Goal: Task Accomplishment & Management: Use online tool/utility

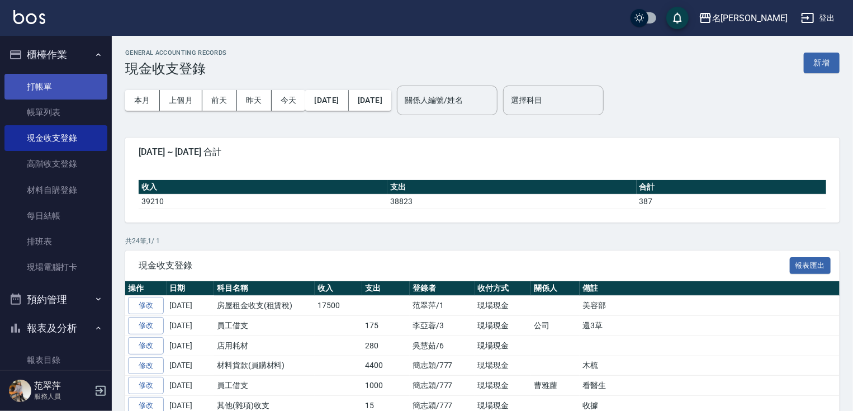
click at [42, 94] on link "打帳單" at bounding box center [55, 87] width 103 height 26
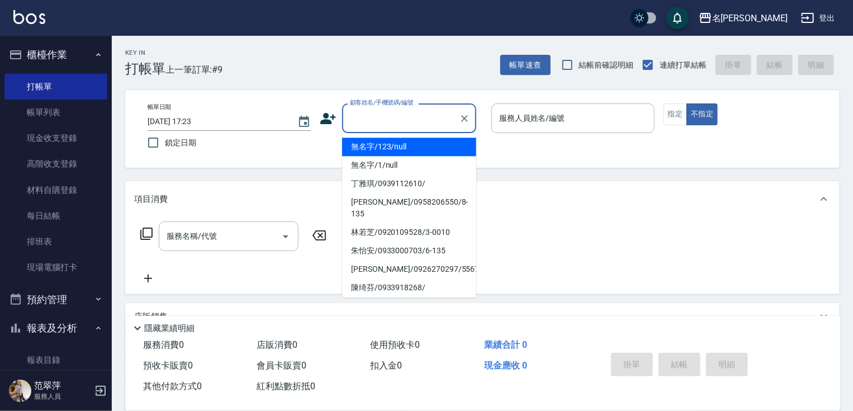
click at [377, 122] on input "顧客姓名/手機號碼/編號" at bounding box center [400, 118] width 107 height 20
click at [400, 147] on li "無名字/123/null" at bounding box center [409, 147] width 134 height 18
type input "無名字/123/null"
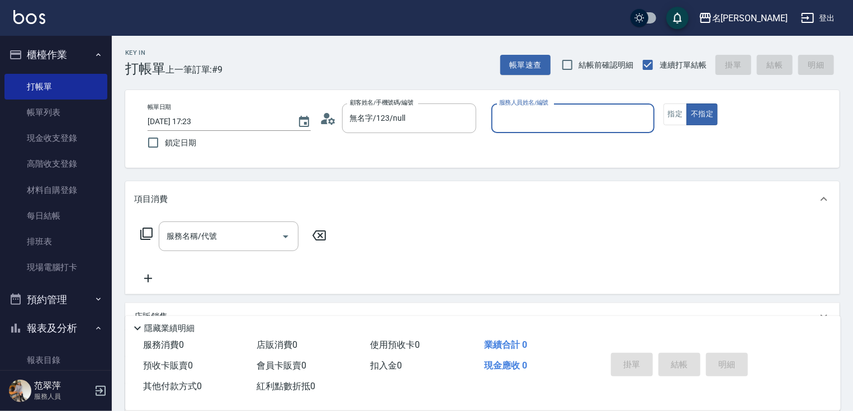
click at [530, 124] on input "服務人員姓名/編號" at bounding box center [573, 118] width 153 height 20
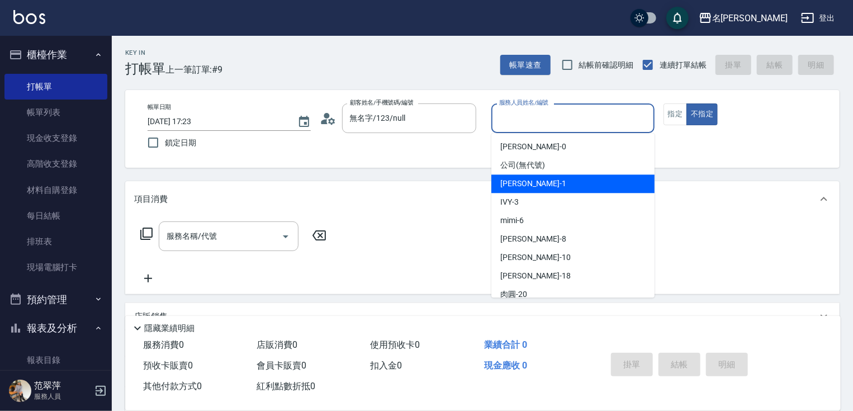
click at [547, 183] on div "[PERSON_NAME] -1" at bounding box center [573, 183] width 163 height 18
type input "Joanne-1"
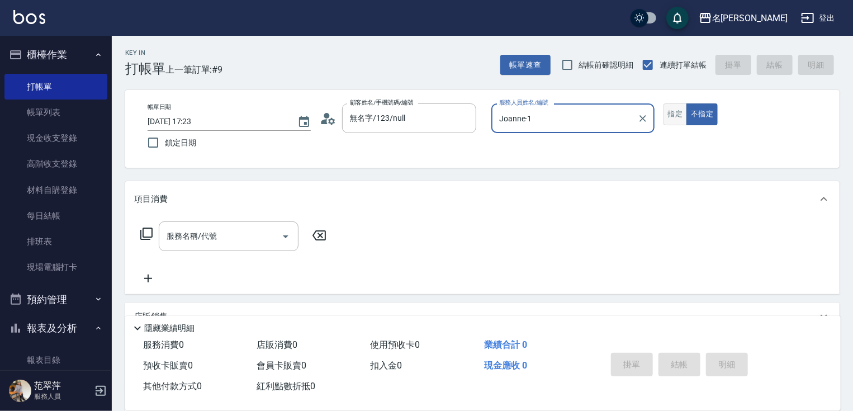
click at [670, 121] on button "指定" at bounding box center [676, 114] width 24 height 22
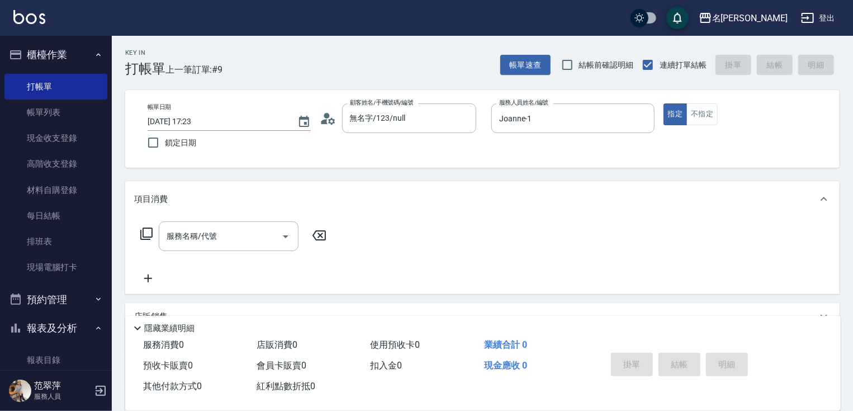
click at [143, 231] on icon at bounding box center [146, 234] width 12 height 12
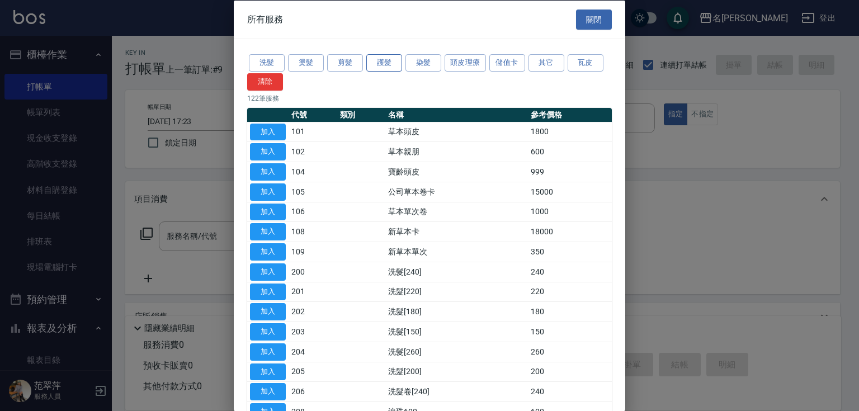
click at [385, 65] on button "護髮" at bounding box center [384, 62] width 36 height 17
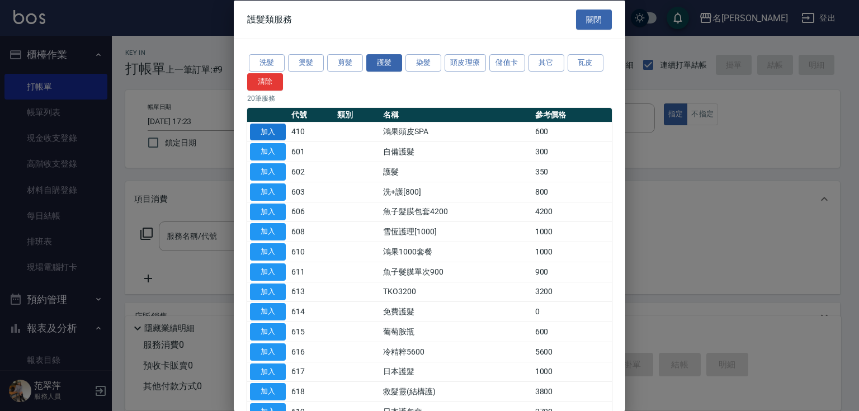
click at [275, 130] on button "加入" at bounding box center [268, 131] width 36 height 17
type input "鴻果頭皮SPA(410)"
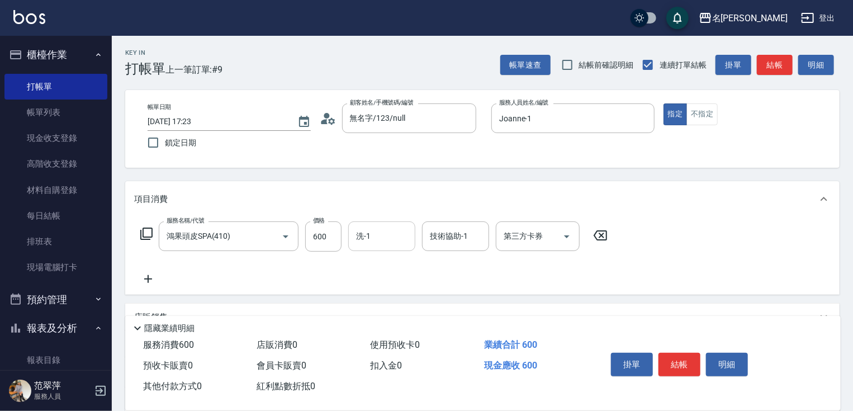
click at [376, 239] on input "洗-1" at bounding box center [381, 236] width 57 height 20
type input "[PERSON_NAME]-18"
click at [675, 353] on button "結帳" at bounding box center [680, 364] width 42 height 23
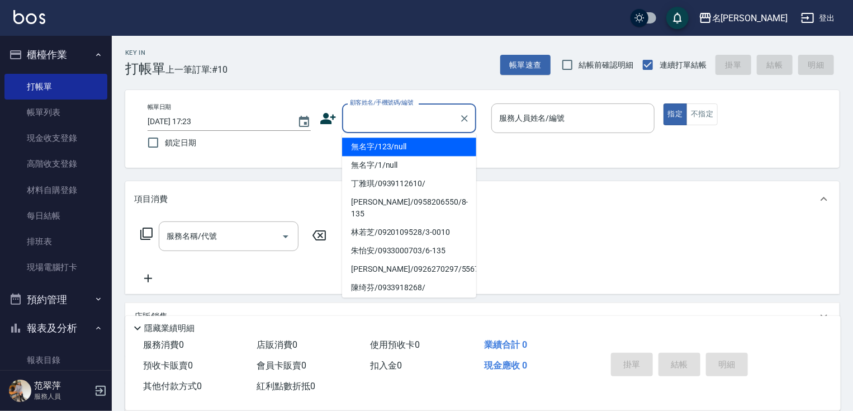
click at [377, 114] on input "顧客姓名/手機號碼/編號" at bounding box center [400, 118] width 107 height 20
click at [382, 149] on li "無名字/123/null" at bounding box center [409, 147] width 134 height 18
type input "無名字/123/null"
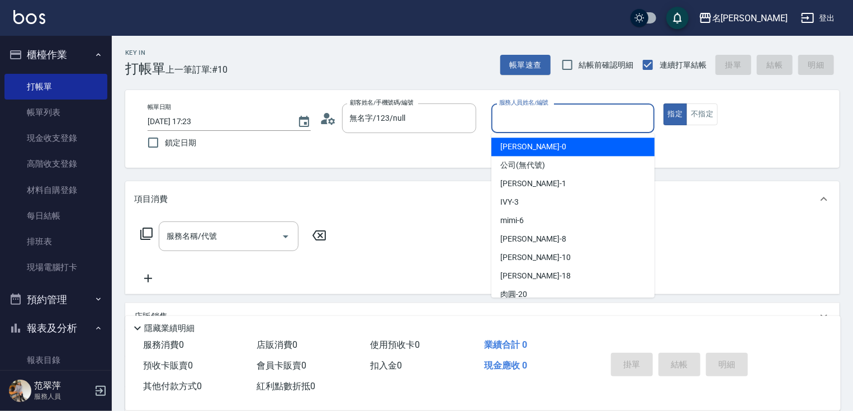
click at [527, 116] on input "服務人員姓名/編號" at bounding box center [573, 118] width 153 height 20
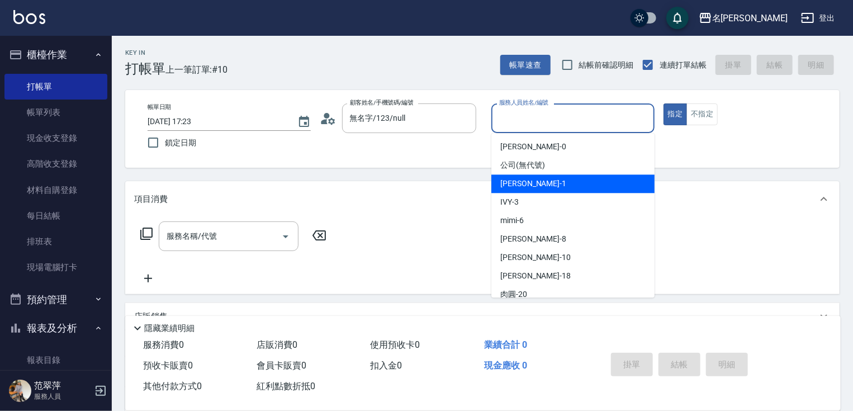
click at [547, 182] on div "[PERSON_NAME] -1" at bounding box center [573, 183] width 163 height 18
type input "Joanne-1"
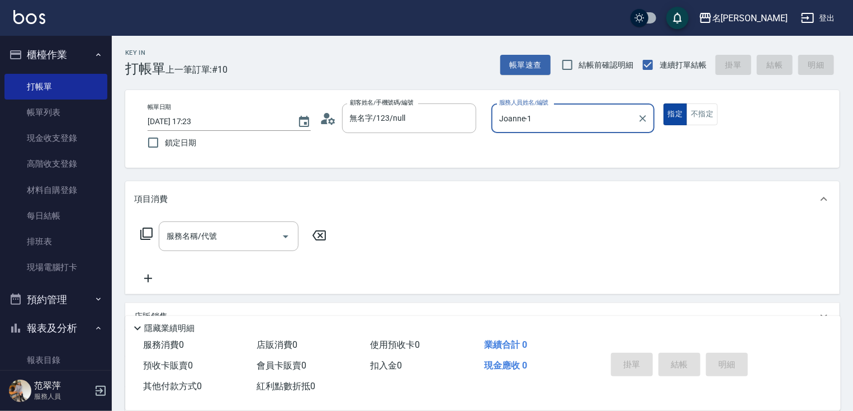
click at [668, 116] on button "指定" at bounding box center [676, 114] width 24 height 22
click at [270, 231] on input "服務名稱/代號" at bounding box center [220, 236] width 113 height 20
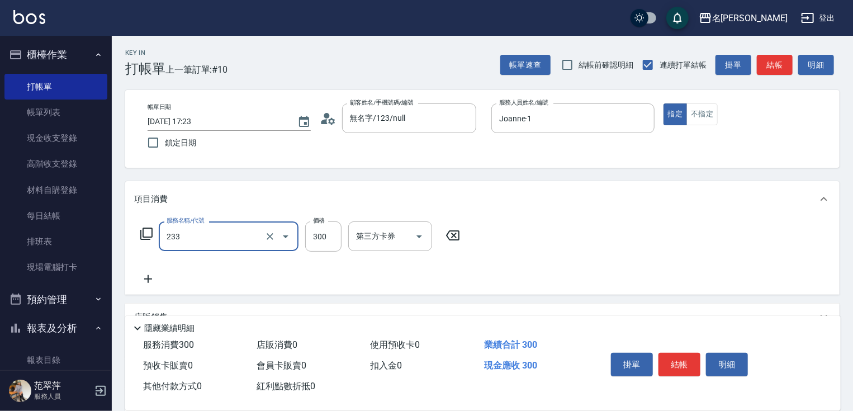
type input "洗髮300(233)"
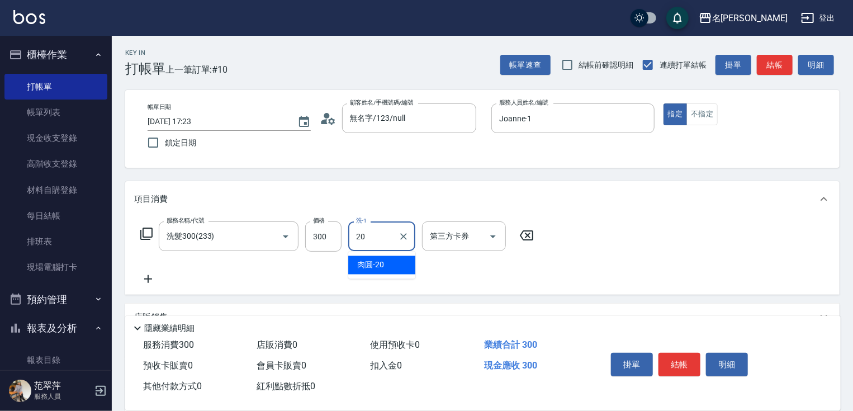
type input "肉圓-20"
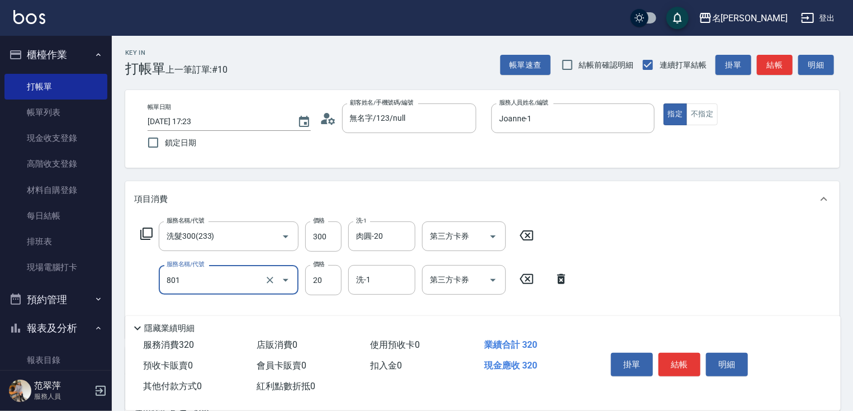
type input "潤絲20(801)"
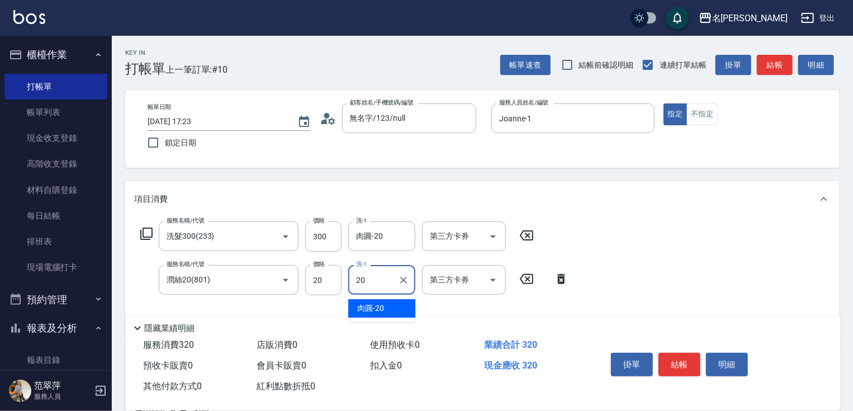
type input "肉圓-20"
type input "剪髮(400)(401)"
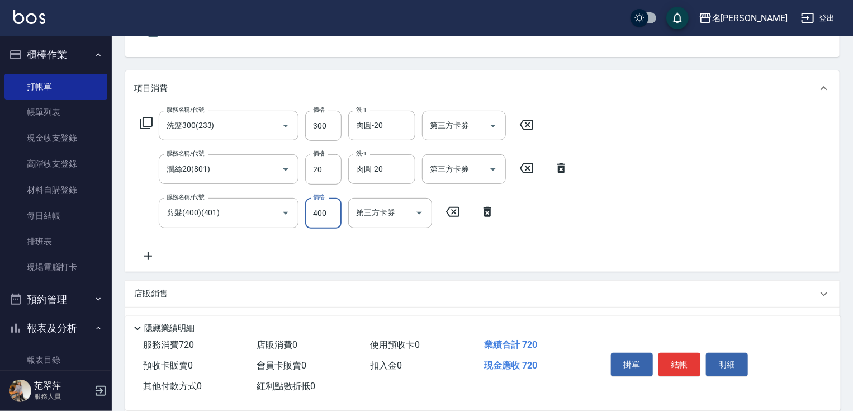
scroll to position [137, 0]
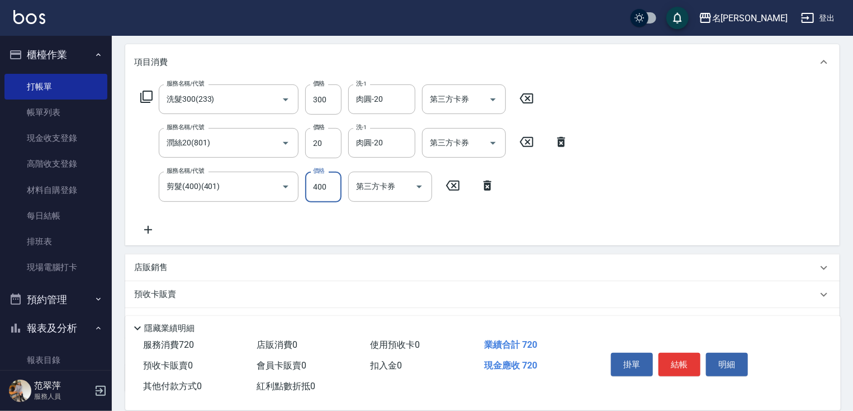
click at [333, 186] on input "400" at bounding box center [323, 187] width 36 height 30
click at [309, 185] on input "0" at bounding box center [323, 187] width 36 height 30
click at [330, 186] on input "5000" at bounding box center [323, 187] width 36 height 30
type input "500"
click at [679, 357] on button "結帳" at bounding box center [680, 364] width 42 height 23
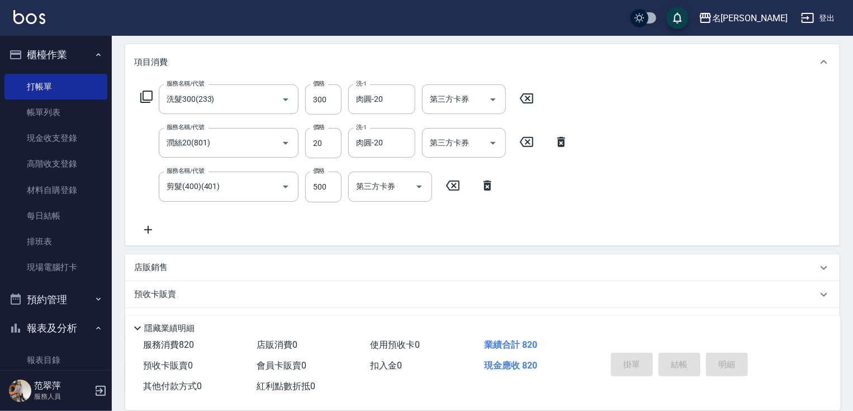
type input "[DATE] 17:24"
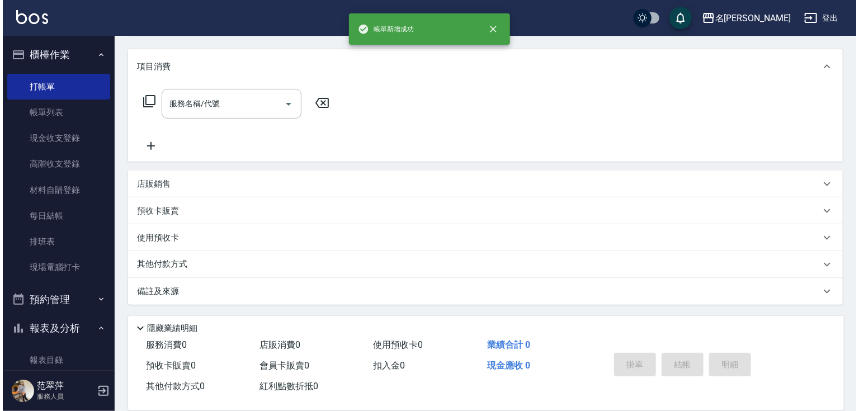
scroll to position [0, 0]
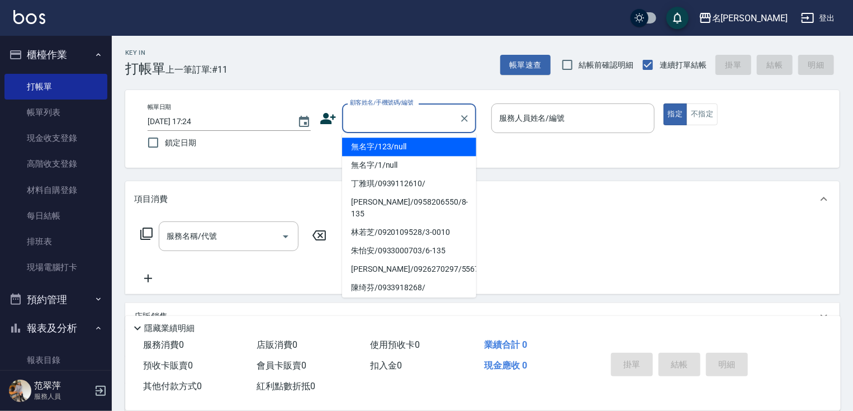
click at [376, 116] on input "顧客姓名/手機號碼/編號" at bounding box center [400, 118] width 107 height 20
click at [400, 147] on li "無名字/123/null" at bounding box center [409, 147] width 134 height 18
type input "無名字/123/null"
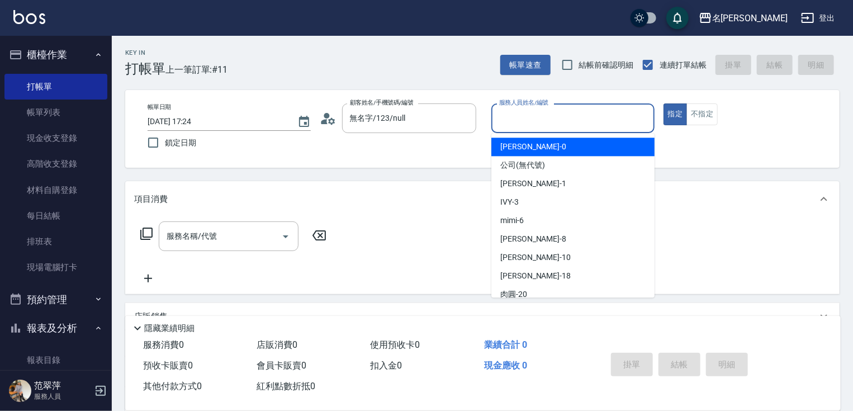
click at [509, 124] on input "服務人員姓名/編號" at bounding box center [573, 118] width 153 height 20
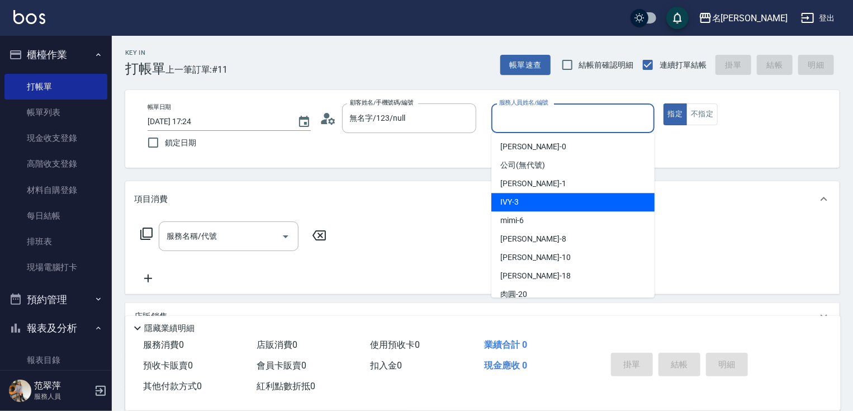
click at [526, 206] on div "IVY -3" at bounding box center [573, 202] width 163 height 18
type input "IVY-3"
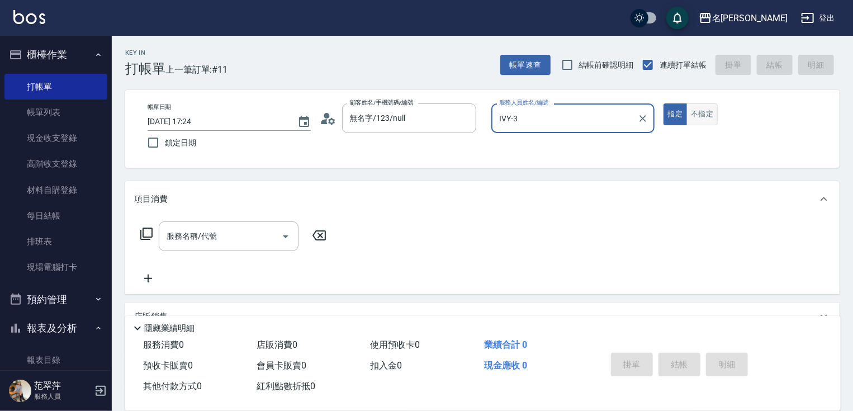
click at [709, 112] on button "不指定" at bounding box center [702, 114] width 31 height 22
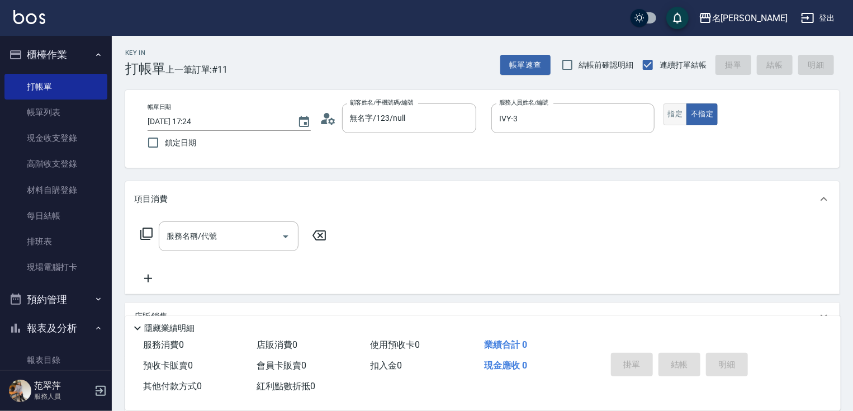
click at [669, 118] on button "指定" at bounding box center [676, 114] width 24 height 22
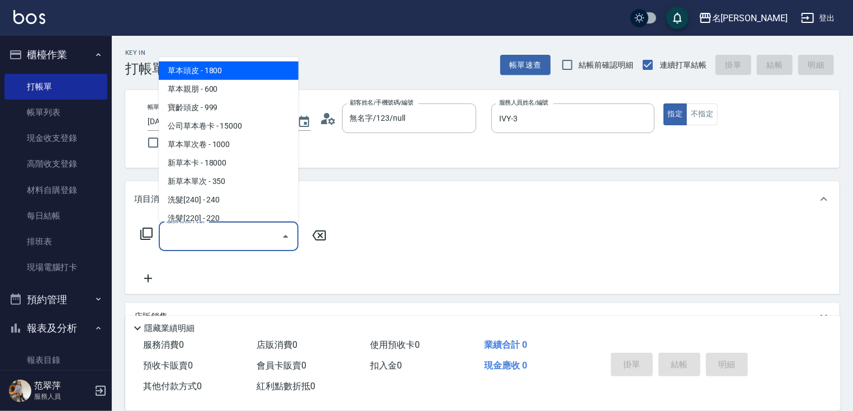
click at [253, 238] on input "服務名稱/代號" at bounding box center [220, 236] width 113 height 20
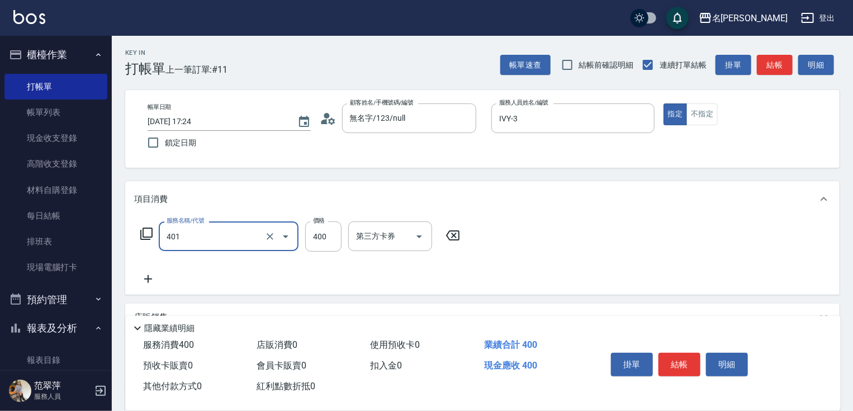
type input "剪髮(400)(401)"
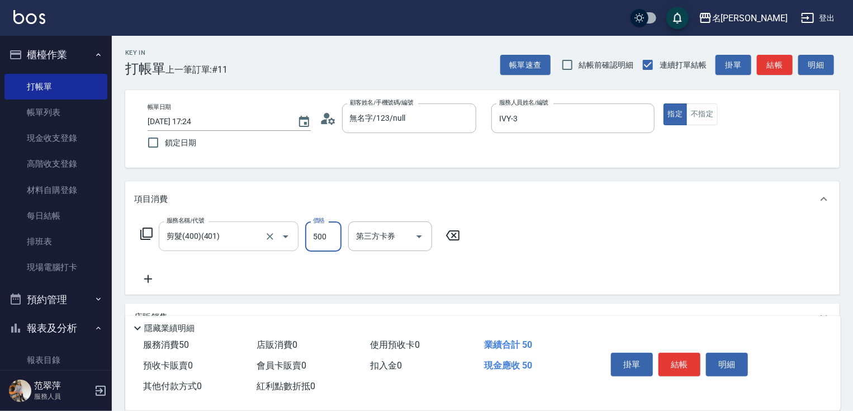
type input "500"
click at [671, 357] on button "結帳" at bounding box center [680, 364] width 42 height 23
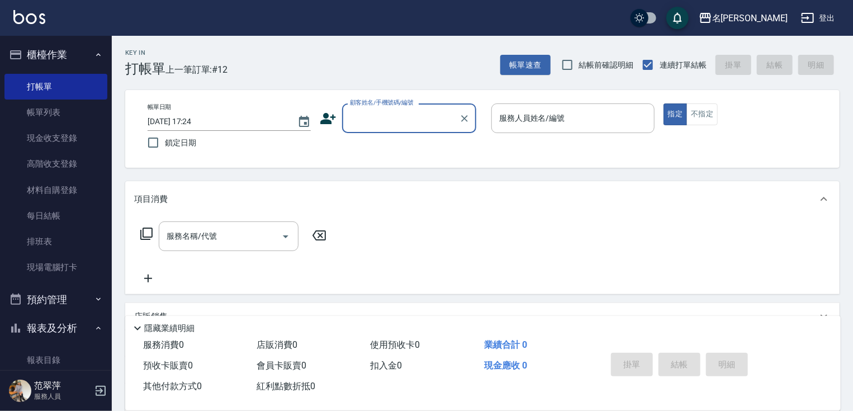
click at [409, 116] on input "顧客姓名/手機號碼/編號" at bounding box center [400, 118] width 107 height 20
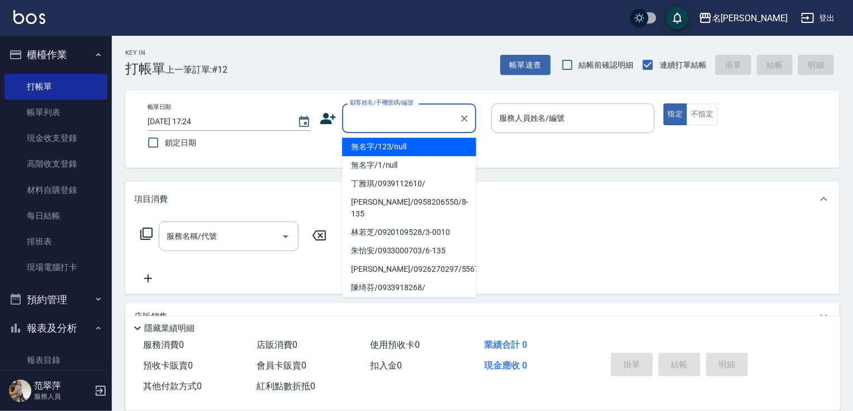
click at [411, 144] on li "無名字/123/null" at bounding box center [409, 147] width 134 height 18
type input "無名字/123/null"
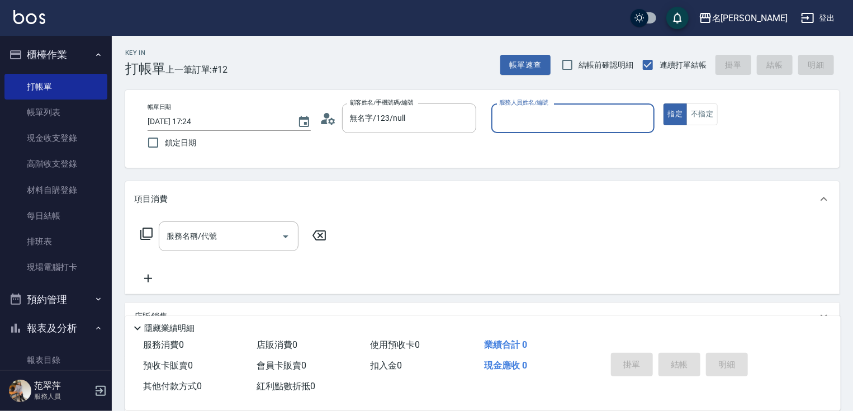
click at [563, 107] on div "服務人員姓名/編號" at bounding box center [573, 118] width 163 height 30
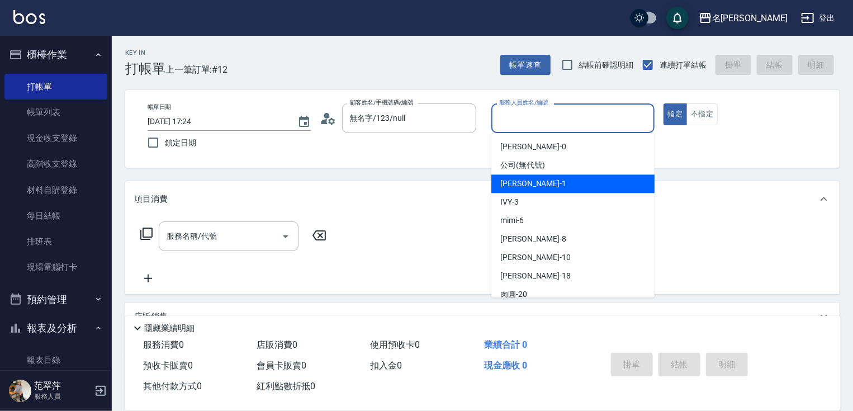
click at [546, 185] on div "[PERSON_NAME] -1" at bounding box center [573, 183] width 163 height 18
type input "Joanne-1"
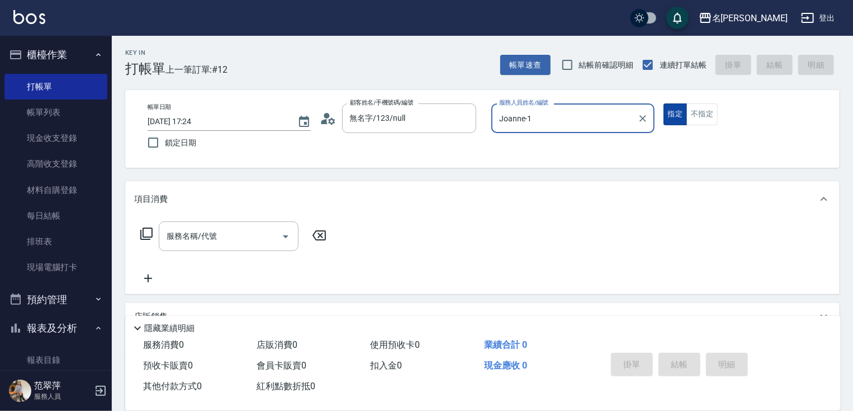
click at [668, 120] on button "指定" at bounding box center [676, 114] width 24 height 22
click at [143, 230] on icon at bounding box center [146, 234] width 12 height 12
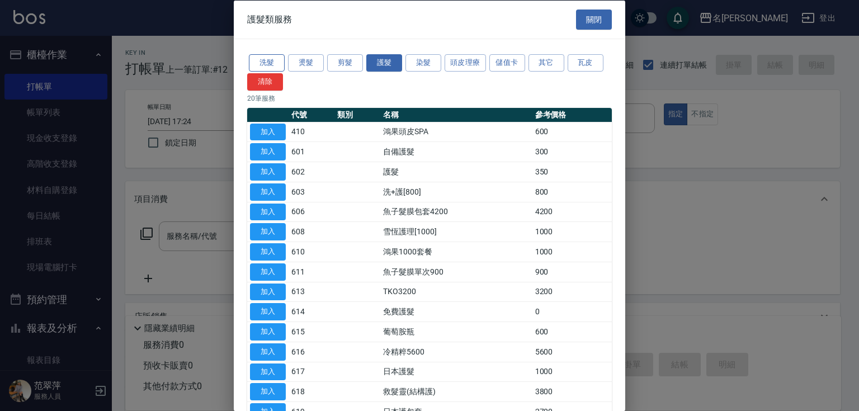
click at [262, 60] on button "洗髮" at bounding box center [267, 62] width 36 height 17
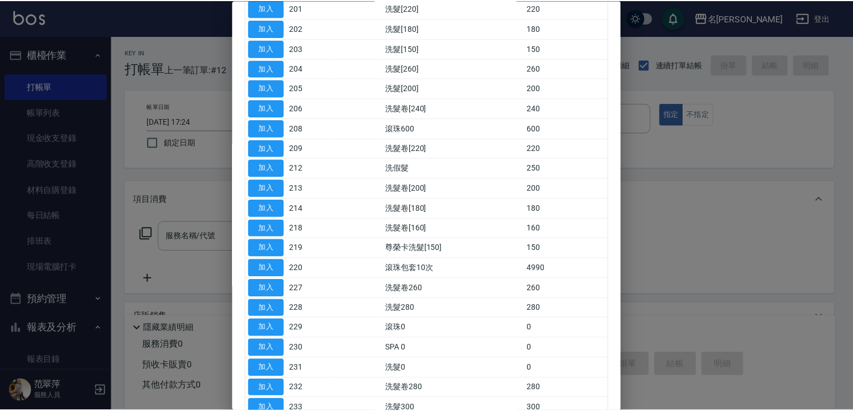
scroll to position [209, 0]
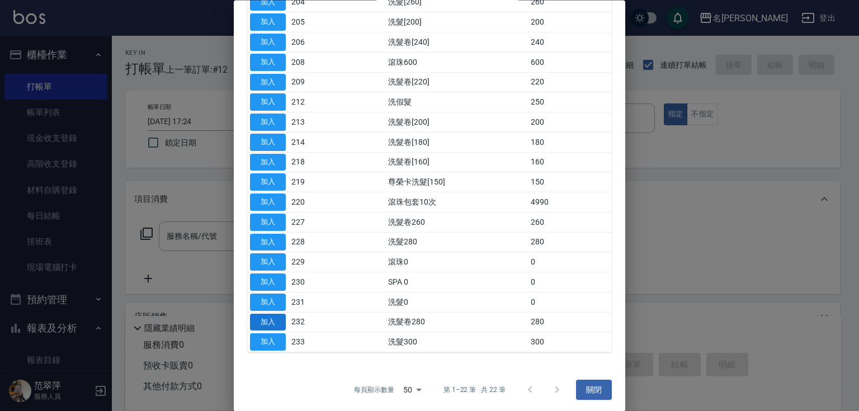
click at [262, 318] on button "加入" at bounding box center [268, 322] width 36 height 17
type input "洗髮卷280(232)"
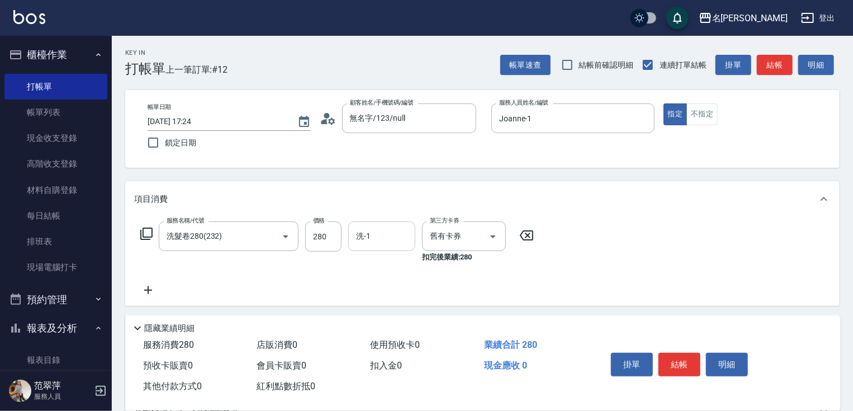
click at [389, 240] on input "洗-1" at bounding box center [381, 236] width 57 height 20
type input "肉圓-20"
click at [692, 356] on button "結帳" at bounding box center [680, 364] width 42 height 23
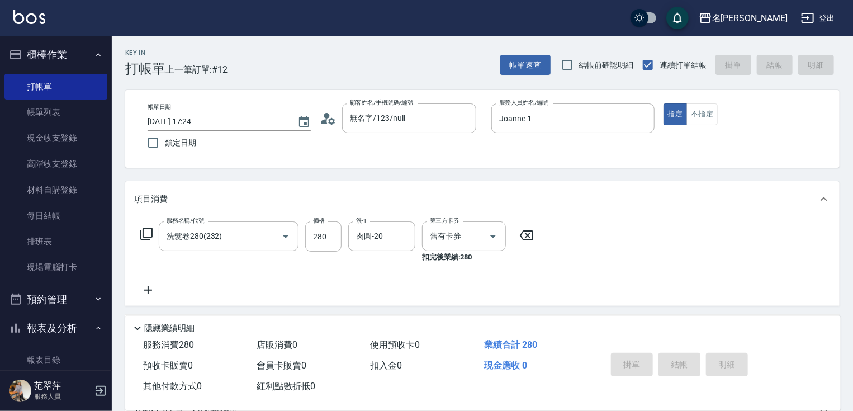
type input "[DATE] 17:25"
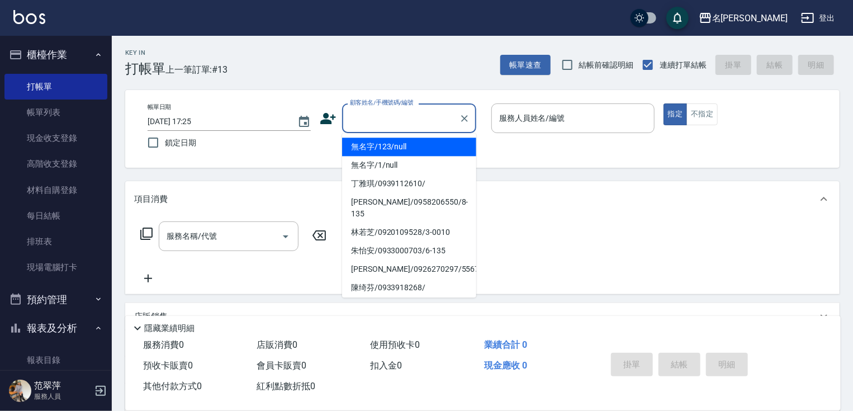
click at [397, 117] on input "顧客姓名/手機號碼/編號" at bounding box center [400, 118] width 107 height 20
click at [411, 143] on li "無名字/123/null" at bounding box center [409, 147] width 134 height 18
type input "無名字/123/null"
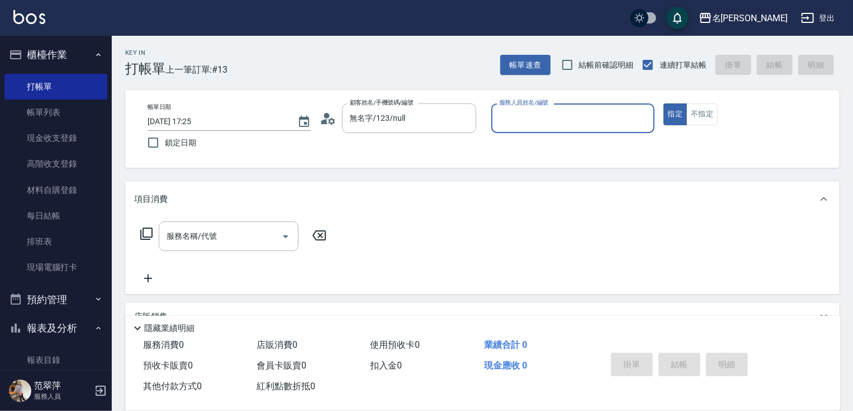
click at [537, 115] on input "服務人員姓名/編號" at bounding box center [573, 118] width 153 height 20
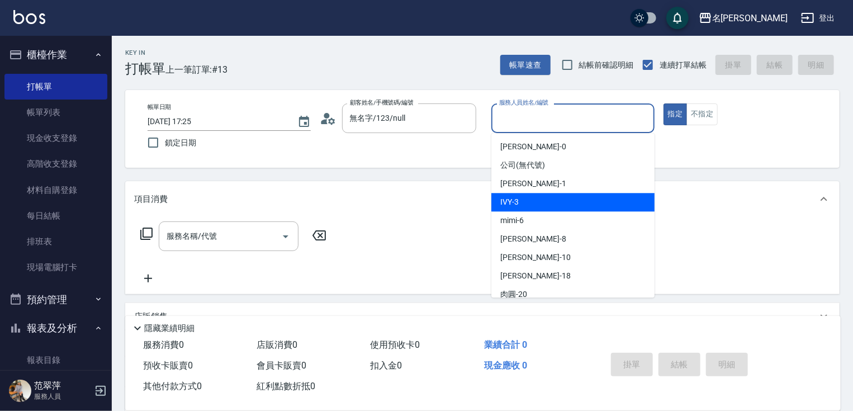
click at [544, 205] on div "IVY -3" at bounding box center [573, 202] width 163 height 18
type input "IVY-3"
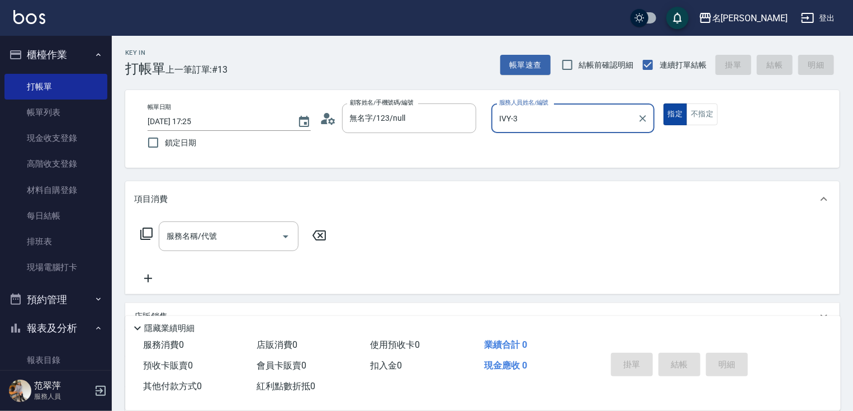
click at [679, 115] on button "指定" at bounding box center [676, 114] width 24 height 22
click at [147, 230] on icon at bounding box center [146, 233] width 13 height 13
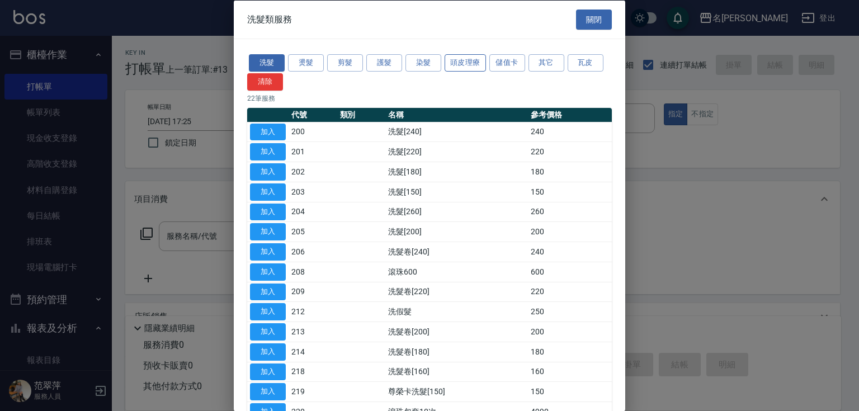
click at [449, 63] on button "頭皮理療" at bounding box center [465, 62] width 41 height 17
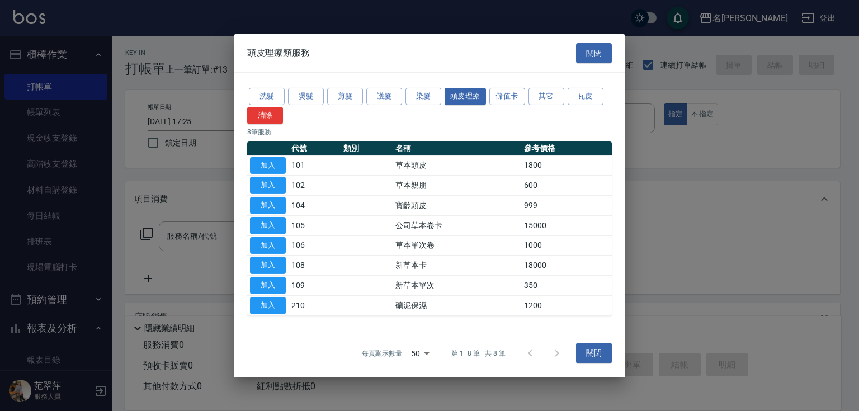
click at [275, 281] on button "加入" at bounding box center [268, 285] width 36 height 17
type input "新草本單次(109)"
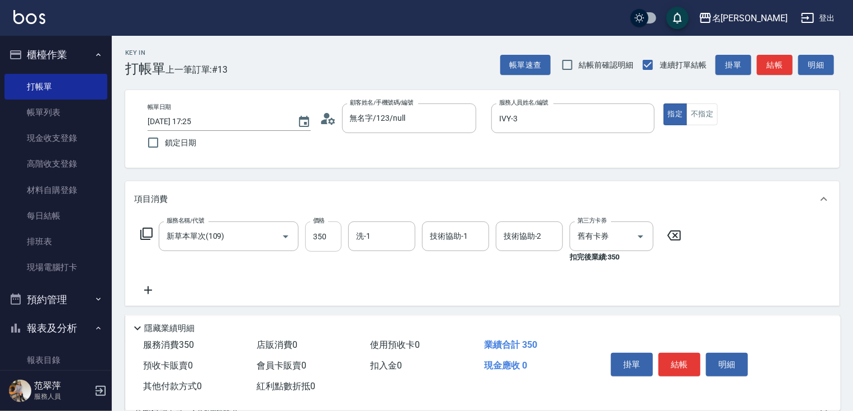
drag, startPoint x: 328, startPoint y: 239, endPoint x: 323, endPoint y: 243, distance: 6.4
click at [328, 239] on input "350" at bounding box center [323, 236] width 36 height 30
click at [336, 231] on input "4496" at bounding box center [323, 236] width 36 height 30
type input "496"
type input "[PERSON_NAME]-18"
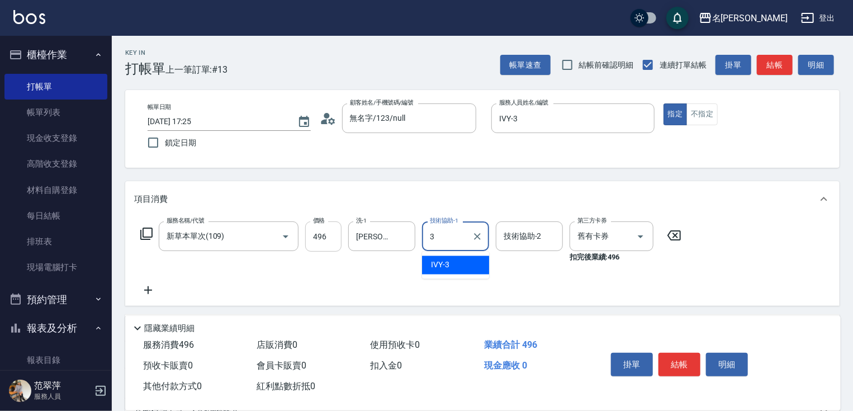
type input "IVY-3"
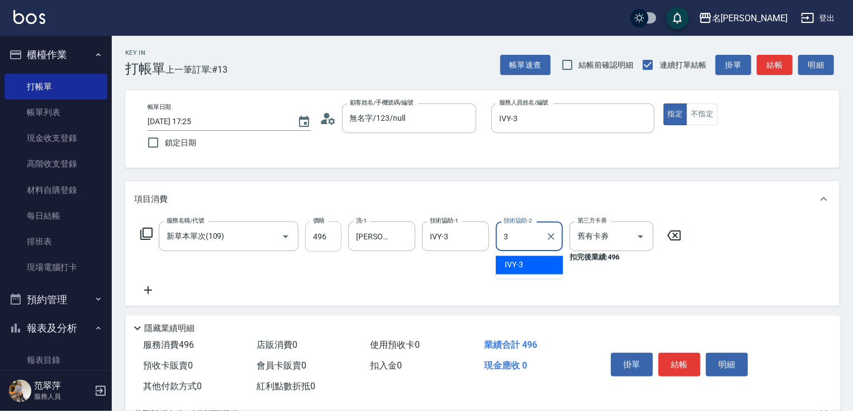
type input "IVY-3"
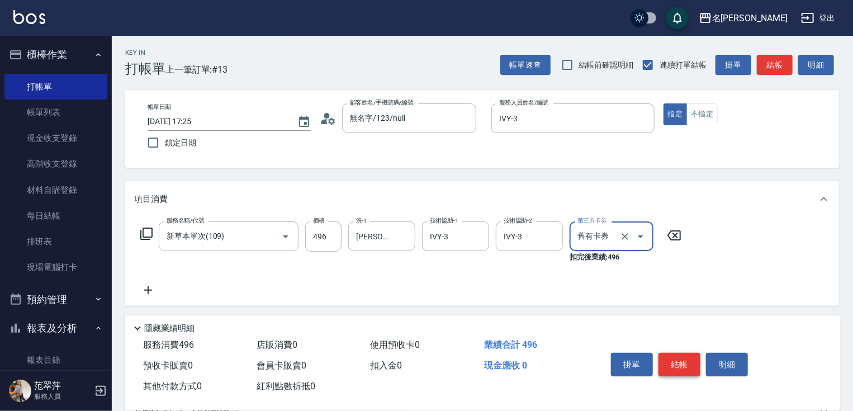
click at [668, 361] on button "結帳" at bounding box center [680, 364] width 42 height 23
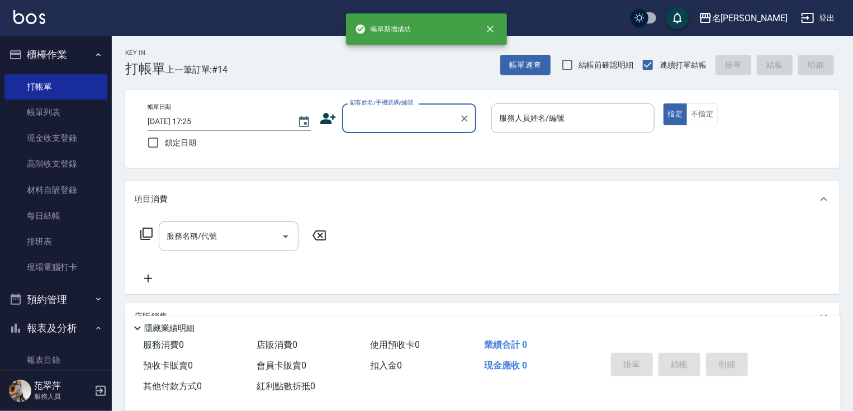
click at [436, 121] on input "顧客姓名/手機號碼/編號" at bounding box center [400, 118] width 107 height 20
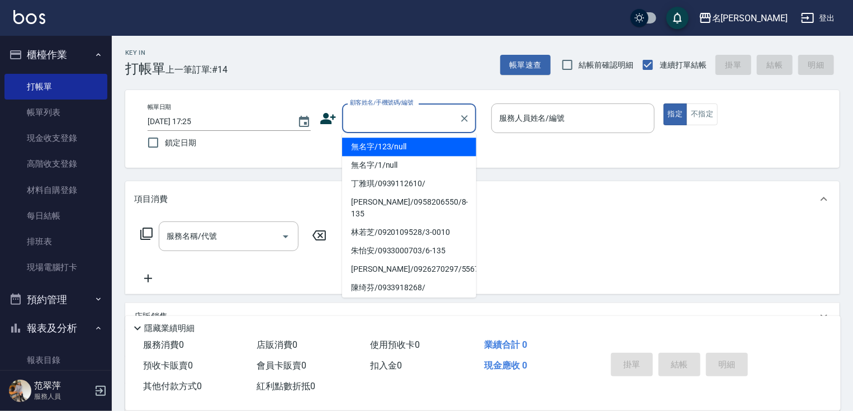
click at [427, 141] on li "無名字/123/null" at bounding box center [409, 147] width 134 height 18
type input "無名字/123/null"
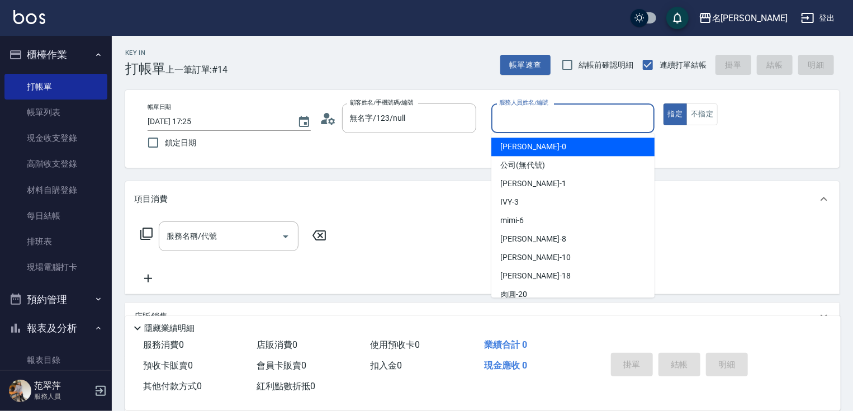
click at [538, 117] on input "服務人員姓名/編號" at bounding box center [573, 118] width 153 height 20
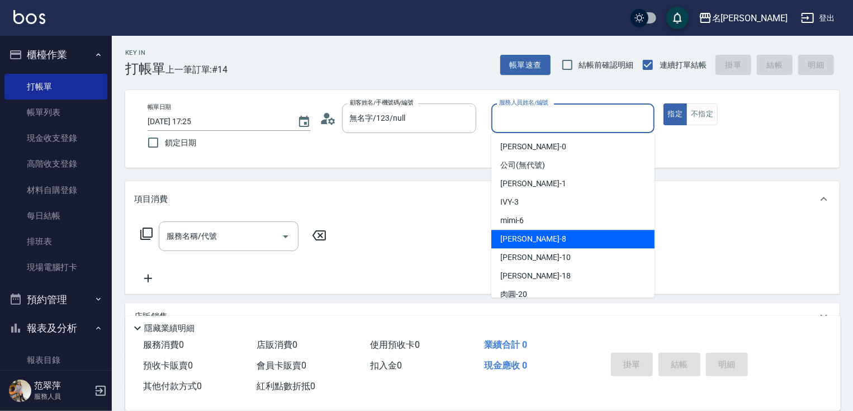
click at [551, 238] on div "曉容 -8" at bounding box center [573, 239] width 163 height 18
type input "曉容-8"
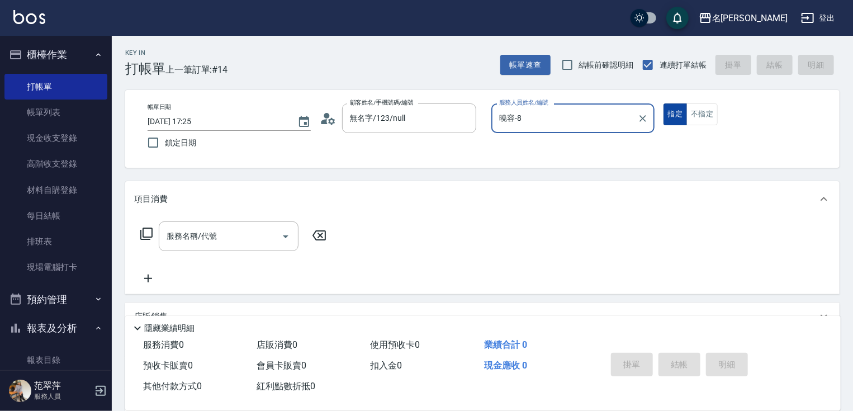
click at [677, 110] on button "指定" at bounding box center [676, 114] width 24 height 22
click at [216, 239] on div "服務名稱/代號 服務名稱/代號" at bounding box center [229, 236] width 140 height 30
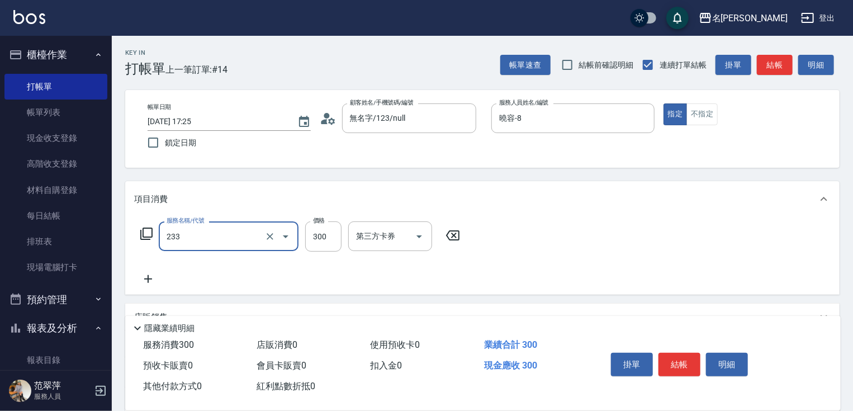
type input "洗髮300(233)"
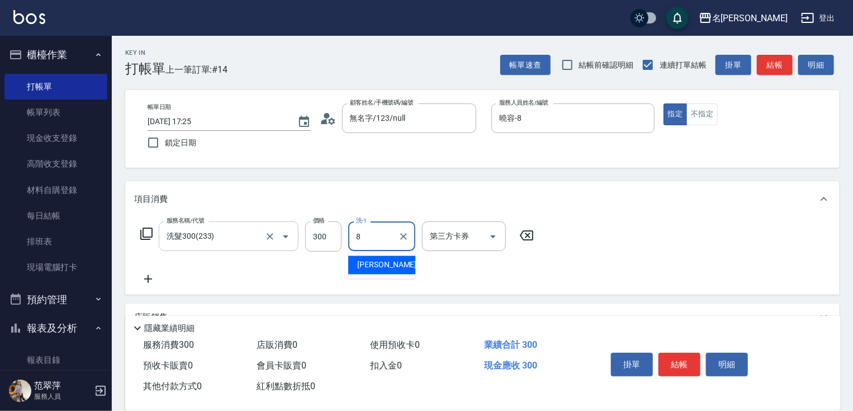
type input "曉容-8"
click at [679, 353] on button "結帳" at bounding box center [680, 364] width 42 height 23
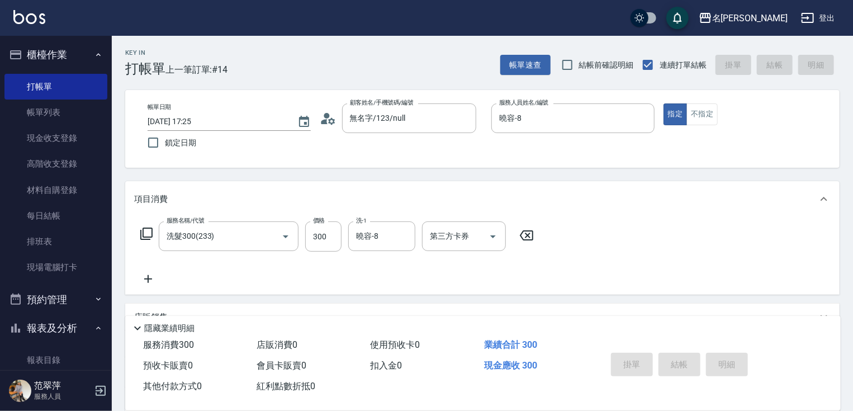
type input "[DATE] 17:26"
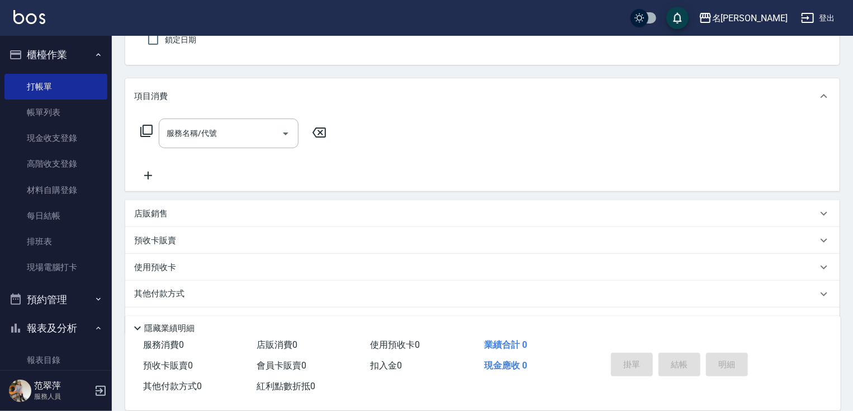
scroll to position [132, 0]
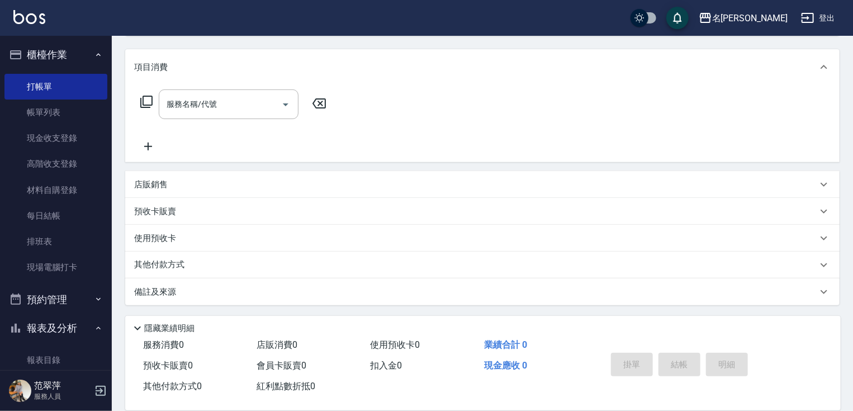
click at [63, 324] on button "報表及分析" at bounding box center [55, 328] width 103 height 29
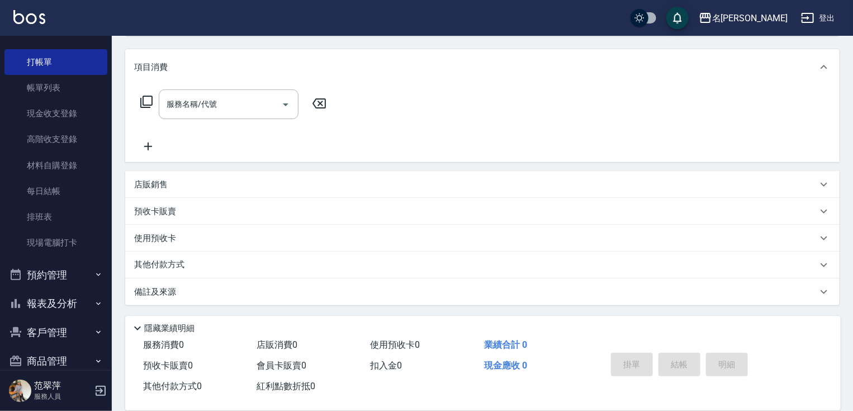
scroll to position [42, 0]
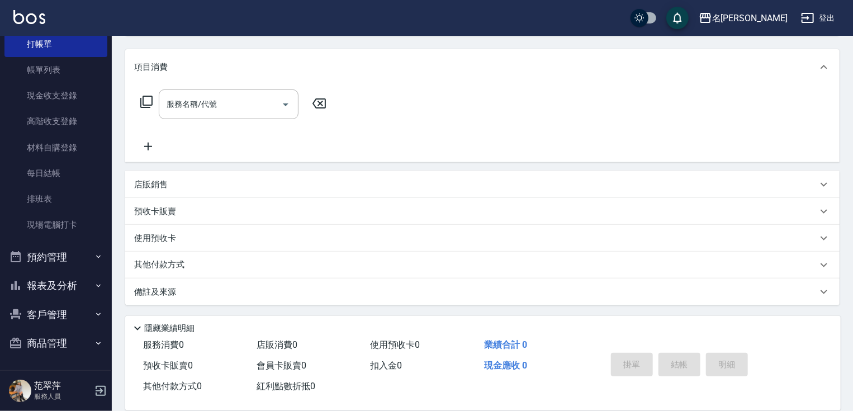
click at [64, 288] on button "報表及分析" at bounding box center [55, 285] width 103 height 29
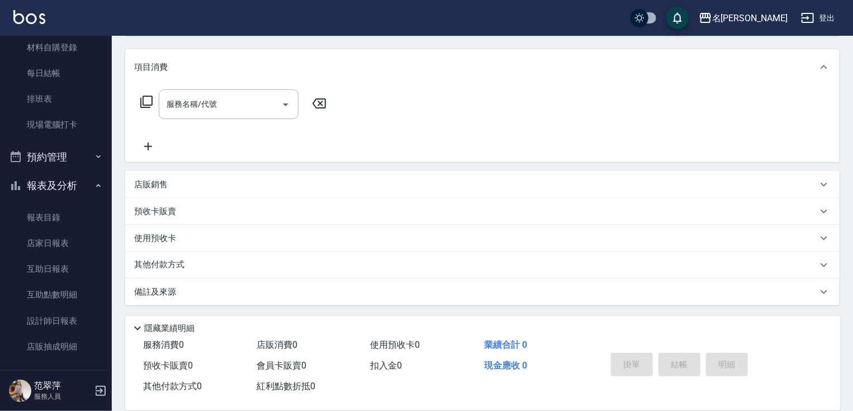
scroll to position [149, 0]
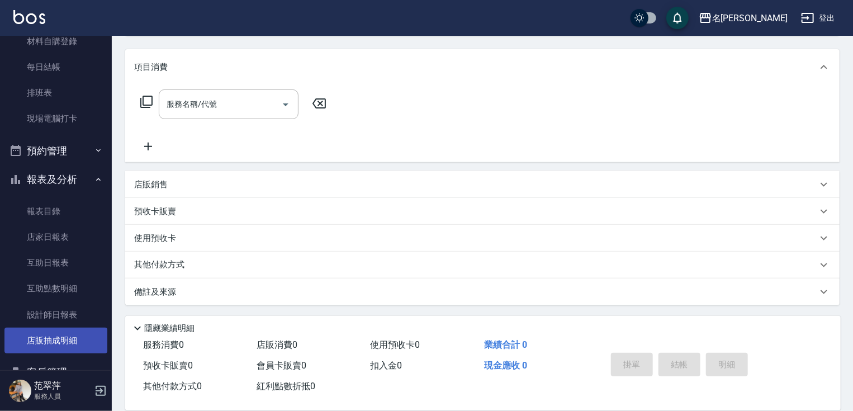
click at [48, 338] on link "店販抽成明細" at bounding box center [55, 341] width 103 height 26
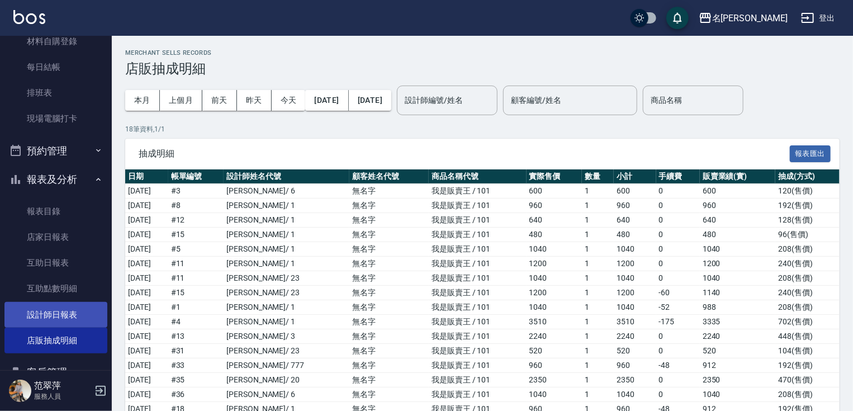
drag, startPoint x: 106, startPoint y: 282, endPoint x: 100, endPoint y: 326, distance: 44.0
click at [101, 327] on nav "櫃檯作業 打帳單 帳單列表 現金收支登錄 高階收支登錄 材料自購登錄 每日結帳 排班表 現場電腦打卡 預約管理 預約管理 單日預約紀錄 單週預約紀錄 報表及分…" at bounding box center [56, 203] width 112 height 334
click at [66, 313] on link "設計師日報表" at bounding box center [55, 315] width 103 height 26
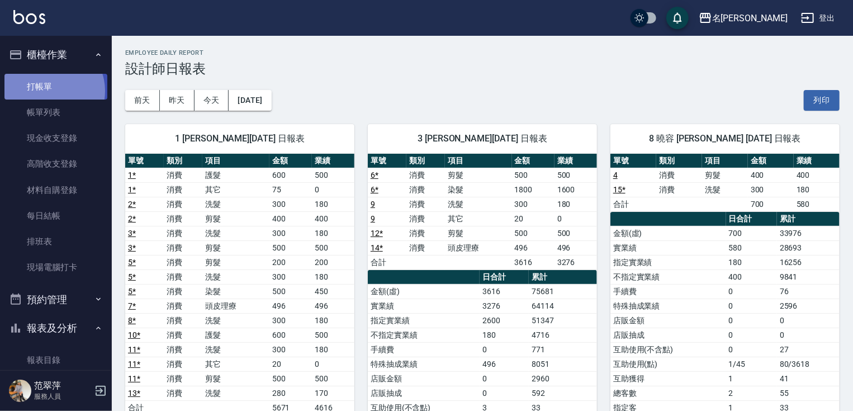
click at [50, 91] on link "打帳單" at bounding box center [55, 87] width 103 height 26
